Goal: Information Seeking & Learning: Find contact information

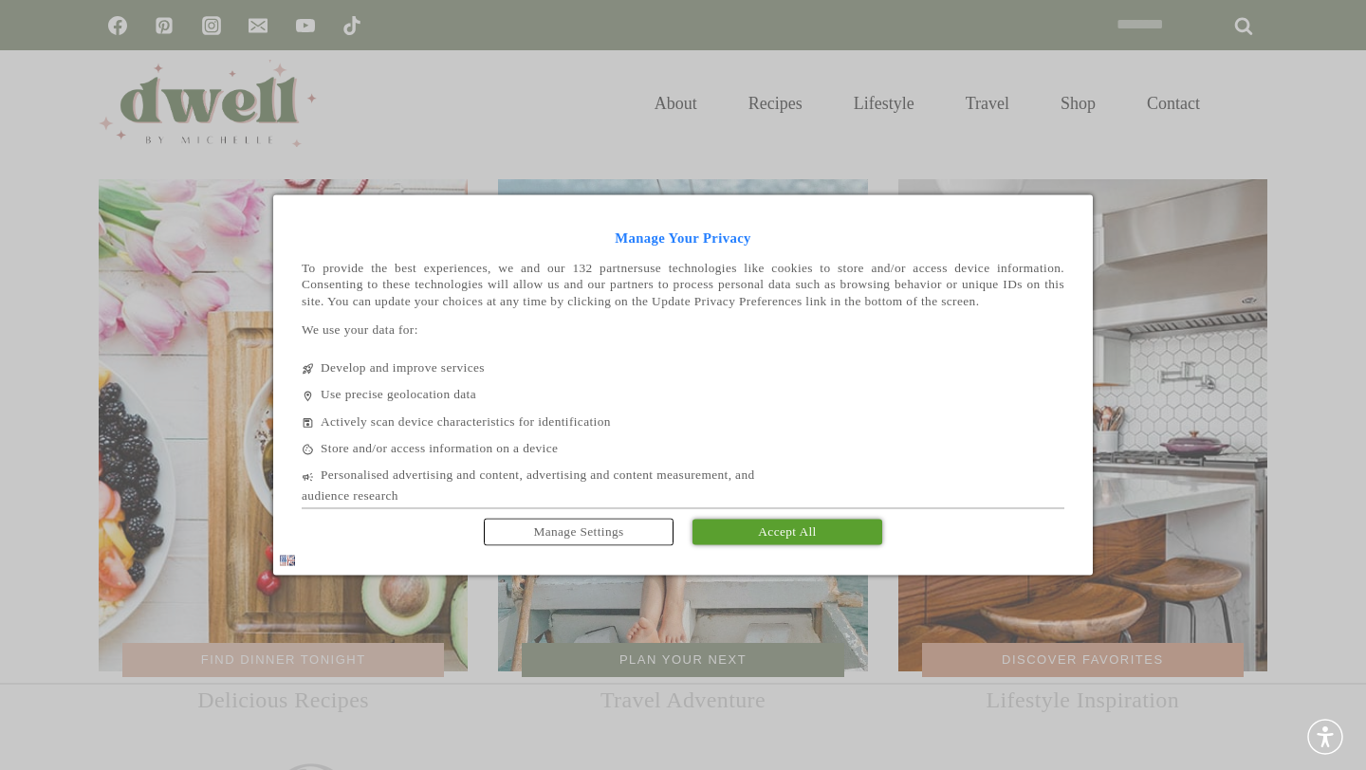
click at [814, 539] on span "Accept All" at bounding box center [787, 532] width 58 height 14
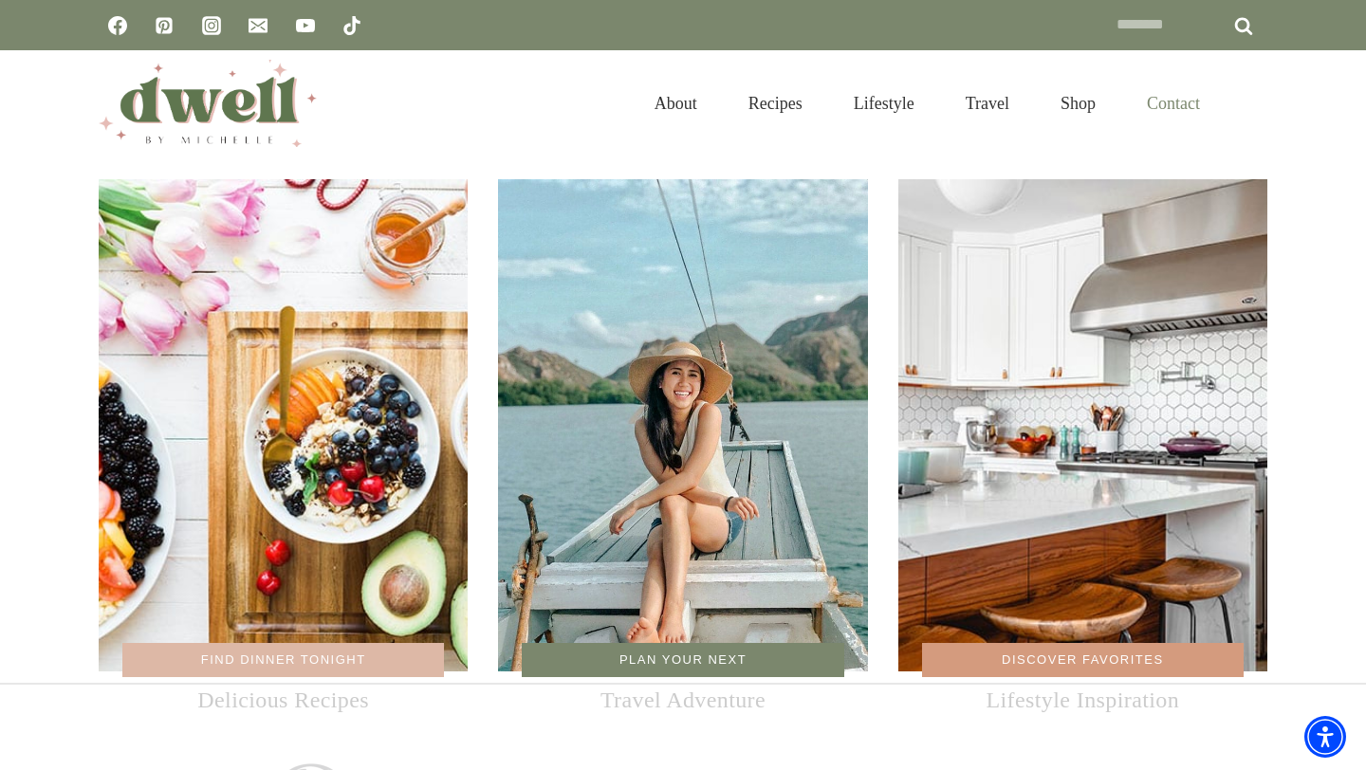
click at [1164, 104] on link "Contact" at bounding box center [1173, 104] width 104 height 62
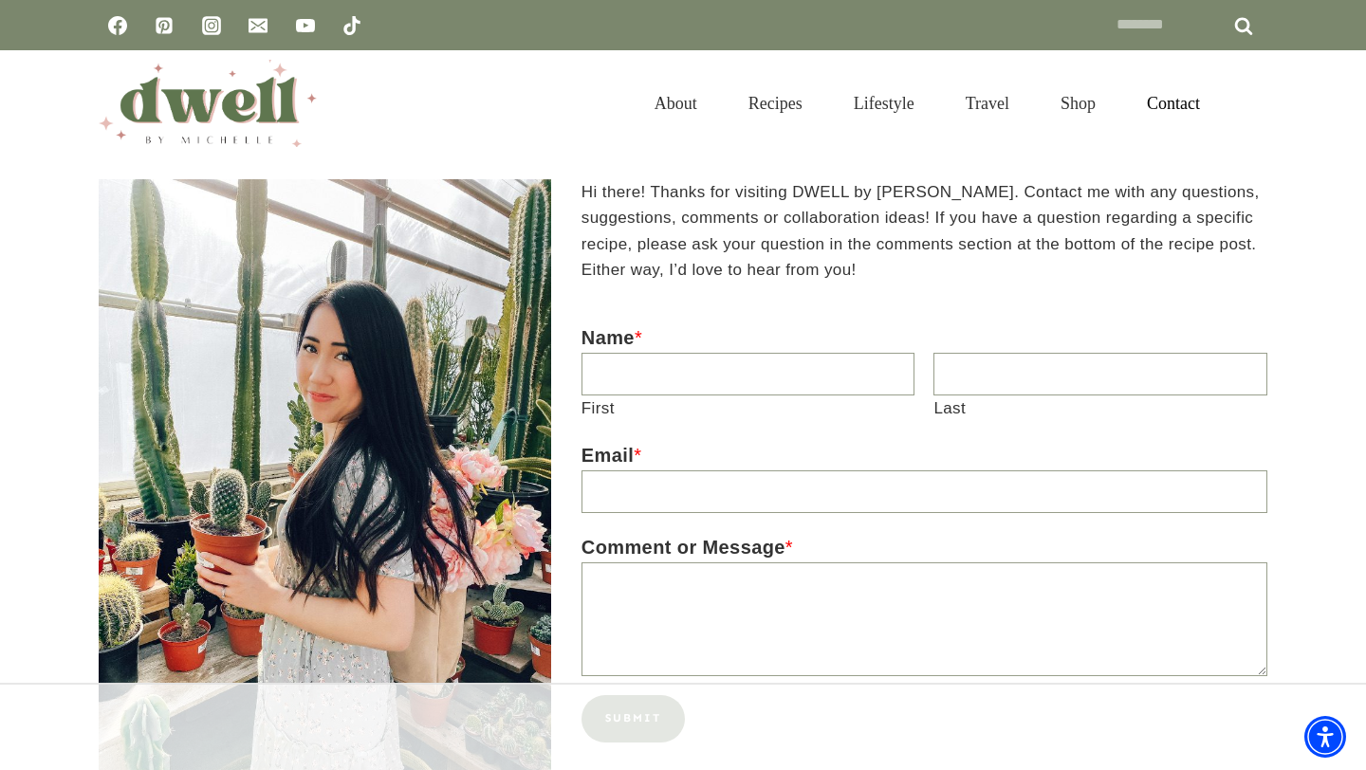
click at [711, 136] on div "About Recipes Lifestyle Travel Shop Contact" at bounding box center [927, 103] width 597 height 106
